Goal: Information Seeking & Learning: Find specific page/section

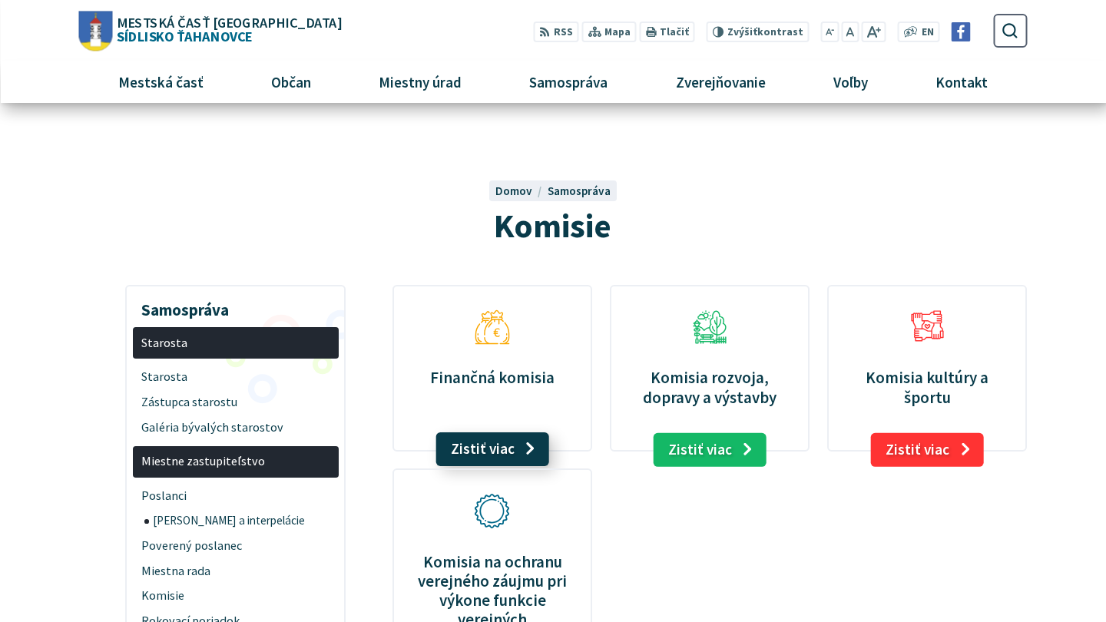
click at [498, 440] on link "Zistiť viac" at bounding box center [492, 449] width 113 height 34
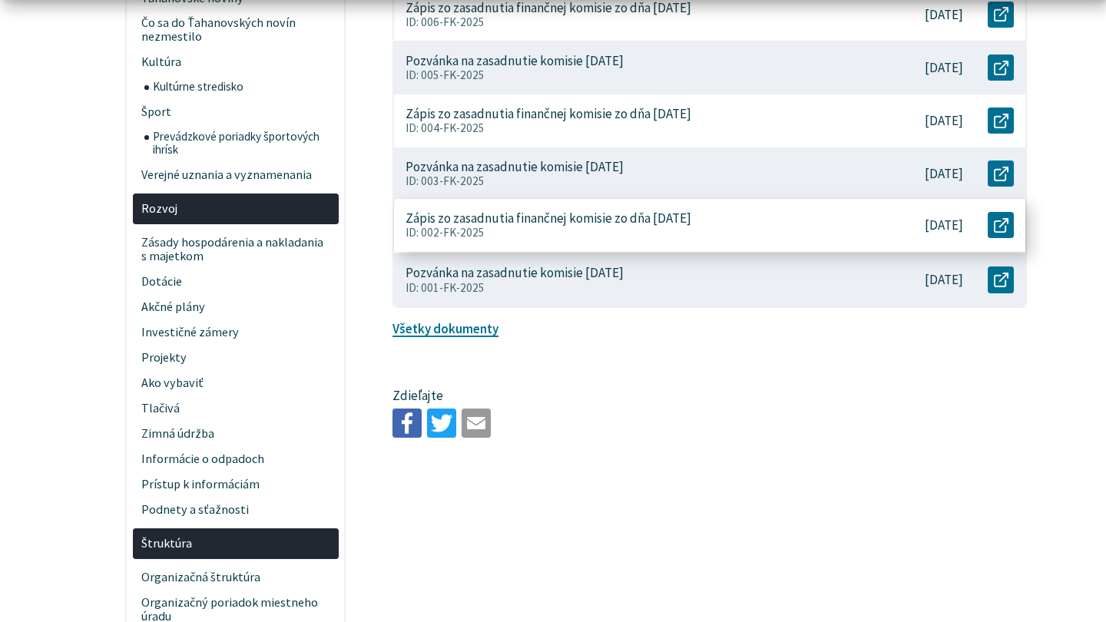
scroll to position [534, 0]
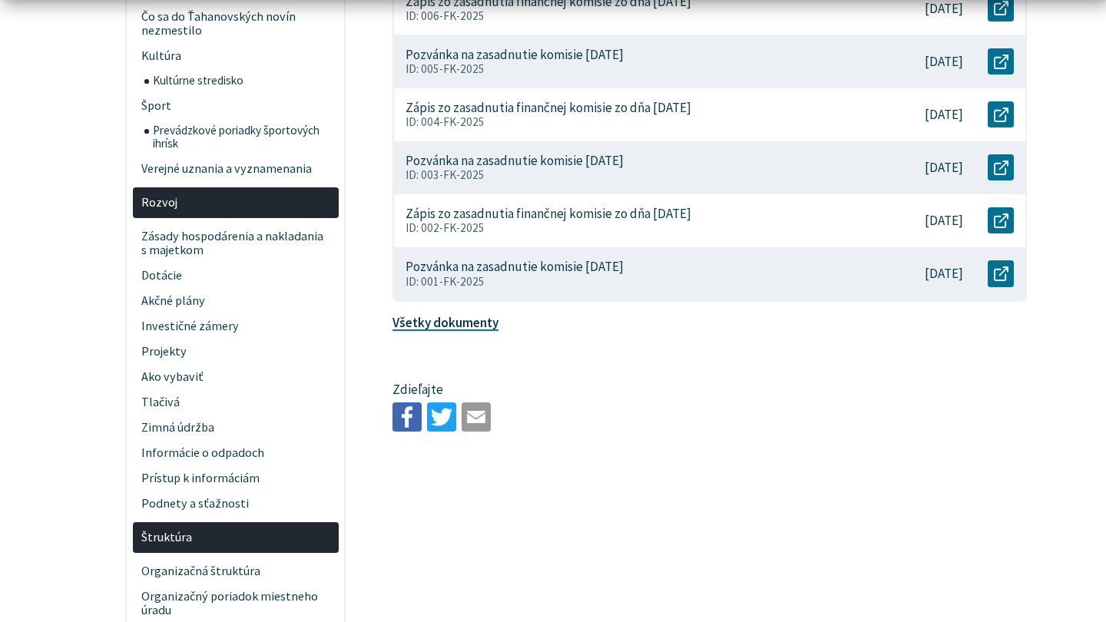
click at [456, 316] on link "Všetky dokumenty" at bounding box center [445, 322] width 106 height 17
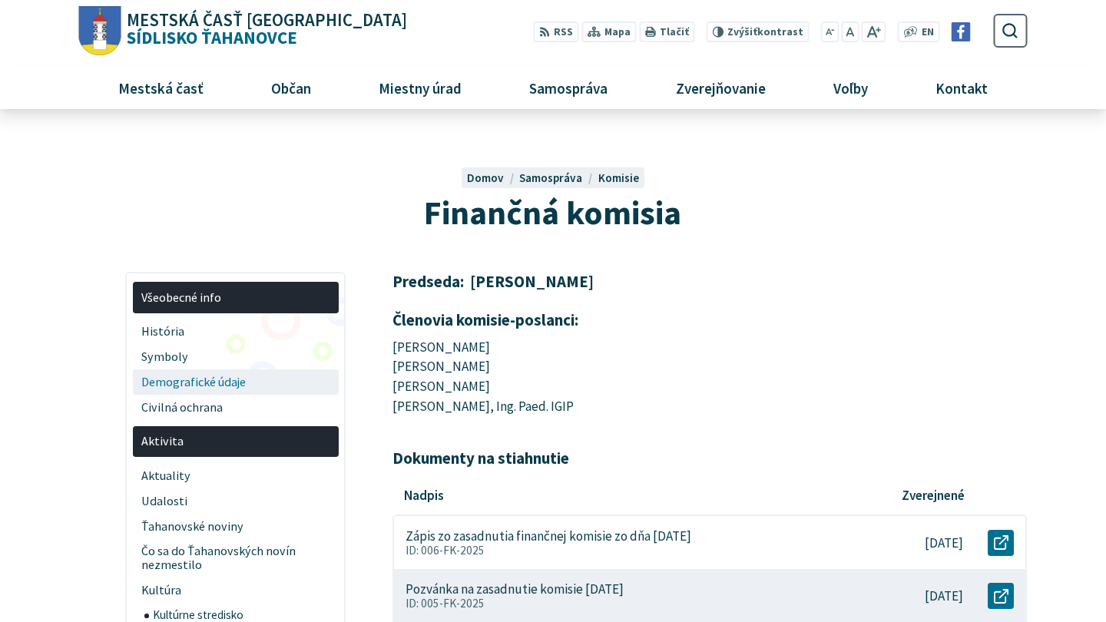
scroll to position [0, 0]
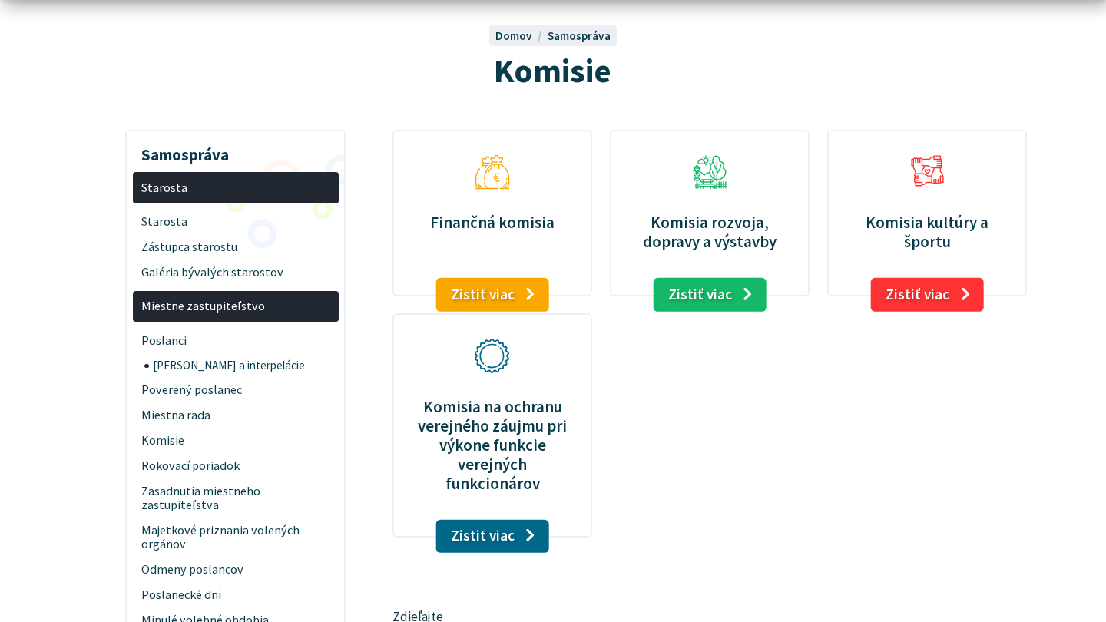
scroll to position [143, 0]
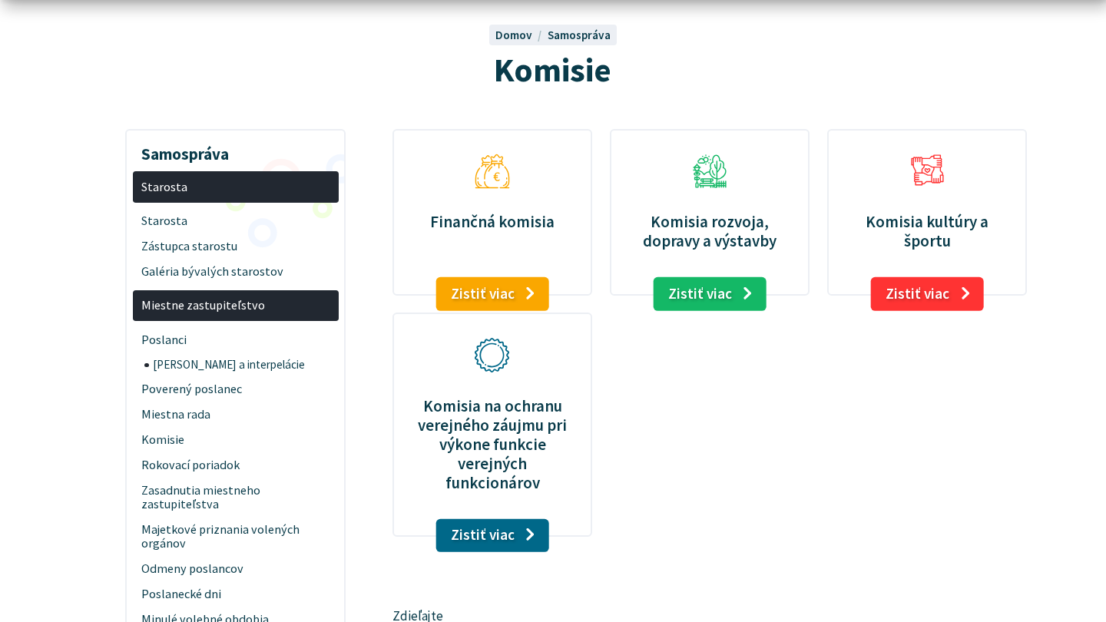
drag, startPoint x: 425, startPoint y: 220, endPoint x: 520, endPoint y: 190, distance: 98.8
click at [521, 190] on figure "Finančná komisia Zistiť viac" at bounding box center [492, 212] width 200 height 167
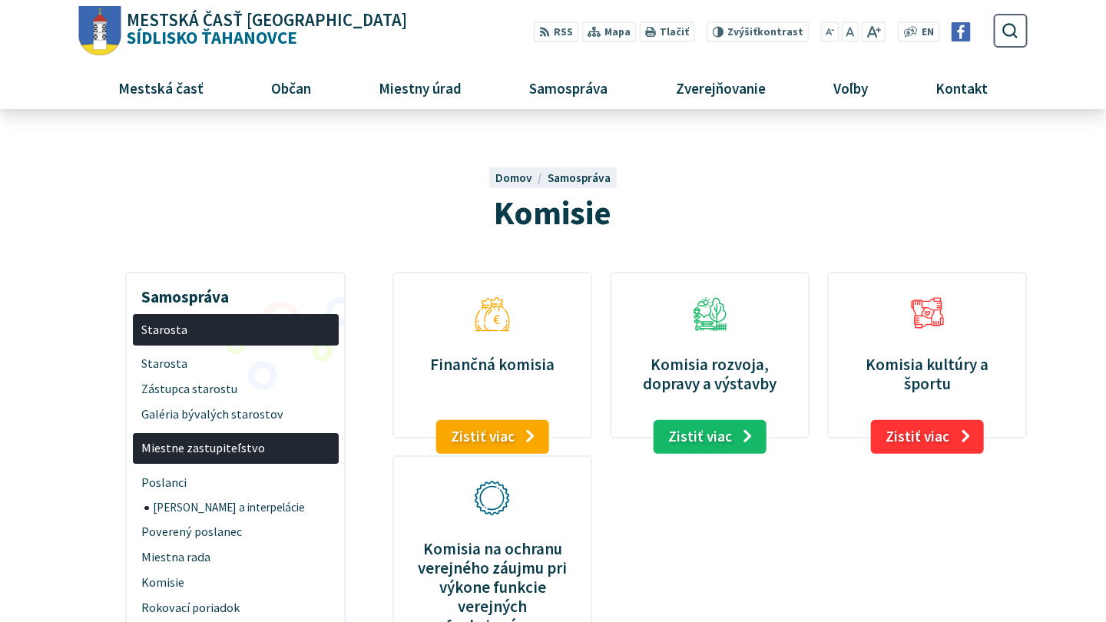
scroll to position [0, 0]
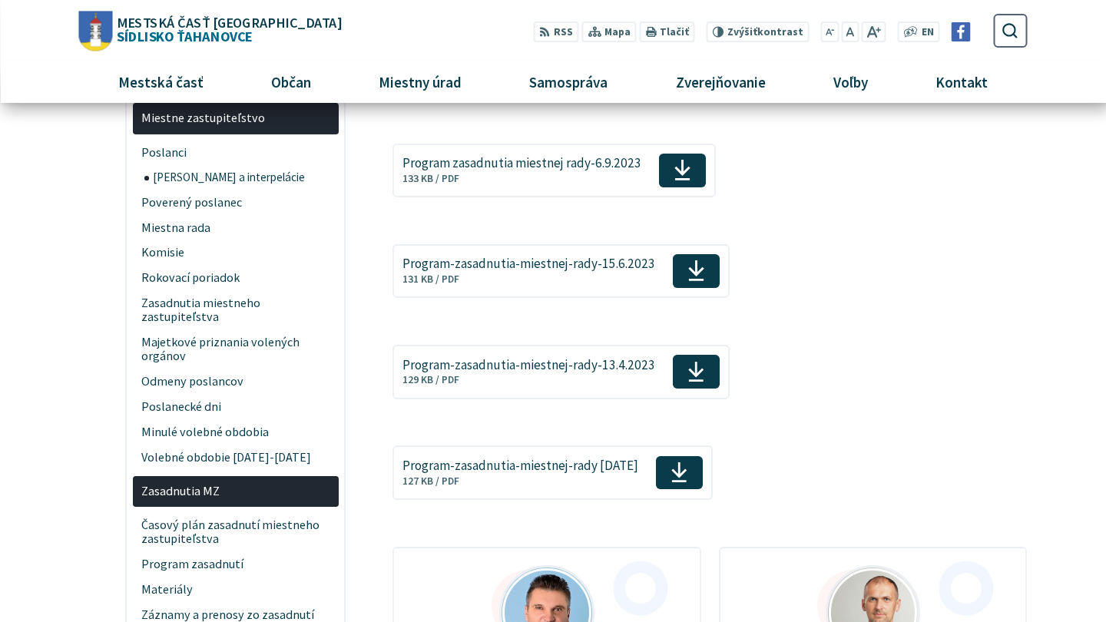
scroll to position [340, 0]
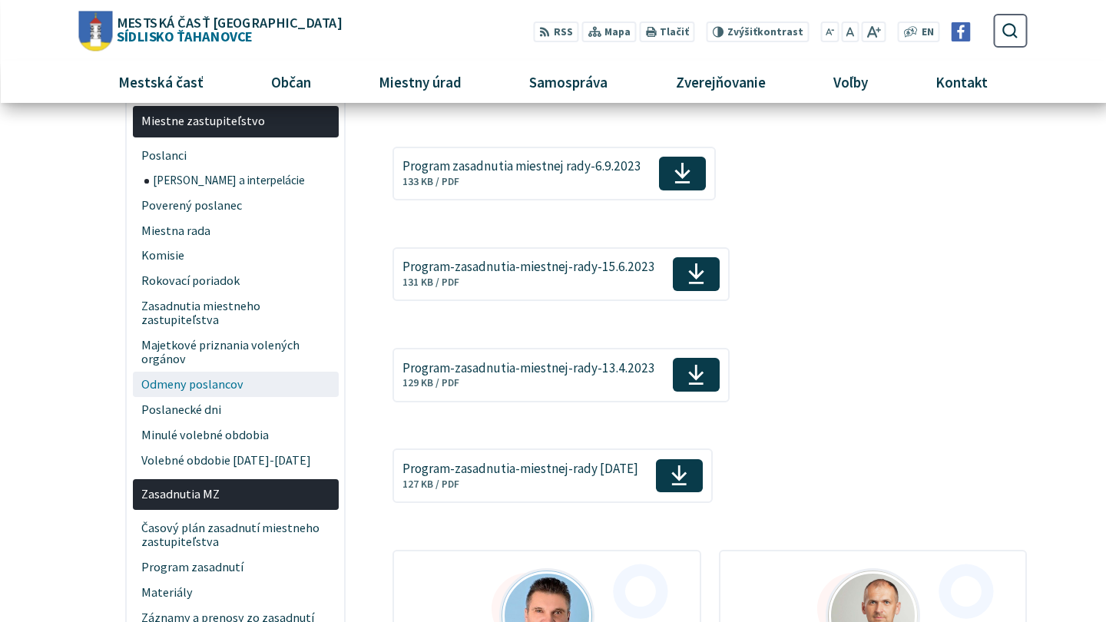
click at [188, 379] on span "Odmeny poslancov" at bounding box center [235, 384] width 188 height 25
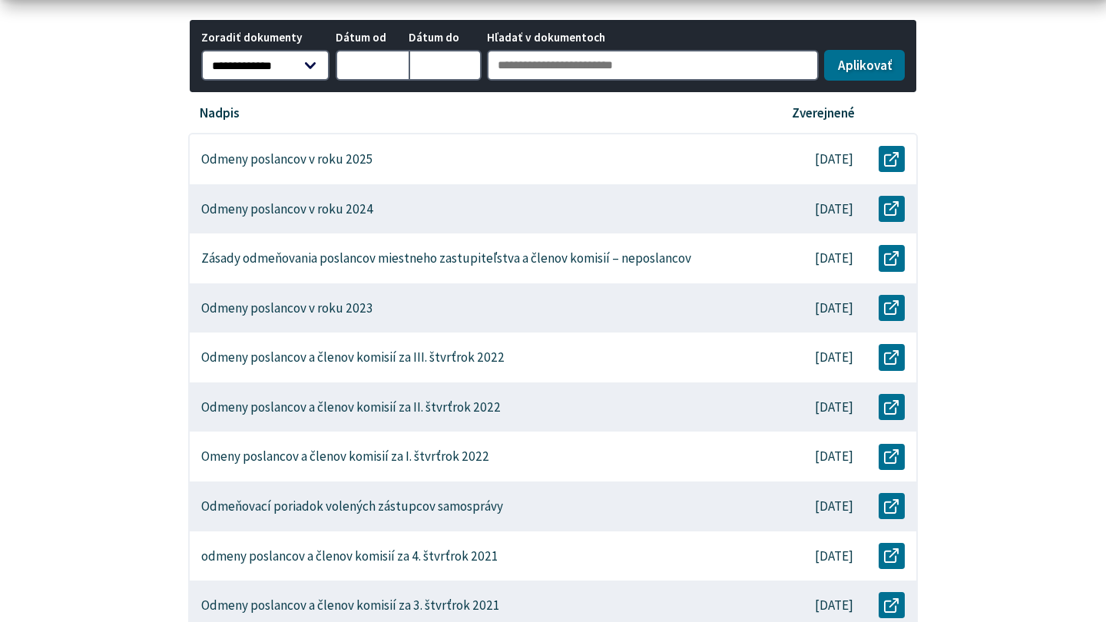
scroll to position [481, 0]
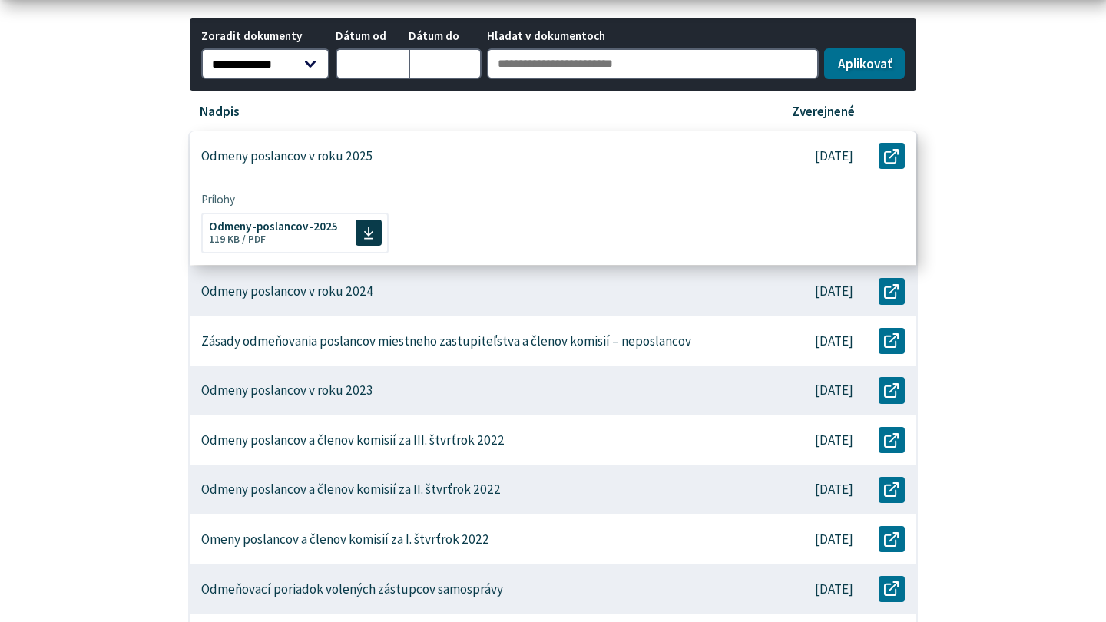
click at [315, 155] on p "Odmeny poslancov v roku 2025" at bounding box center [287, 156] width 172 height 16
click at [257, 223] on span "Odmeny-poslancov-2025" at bounding box center [273, 225] width 129 height 12
